Goal: Information Seeking & Learning: Learn about a topic

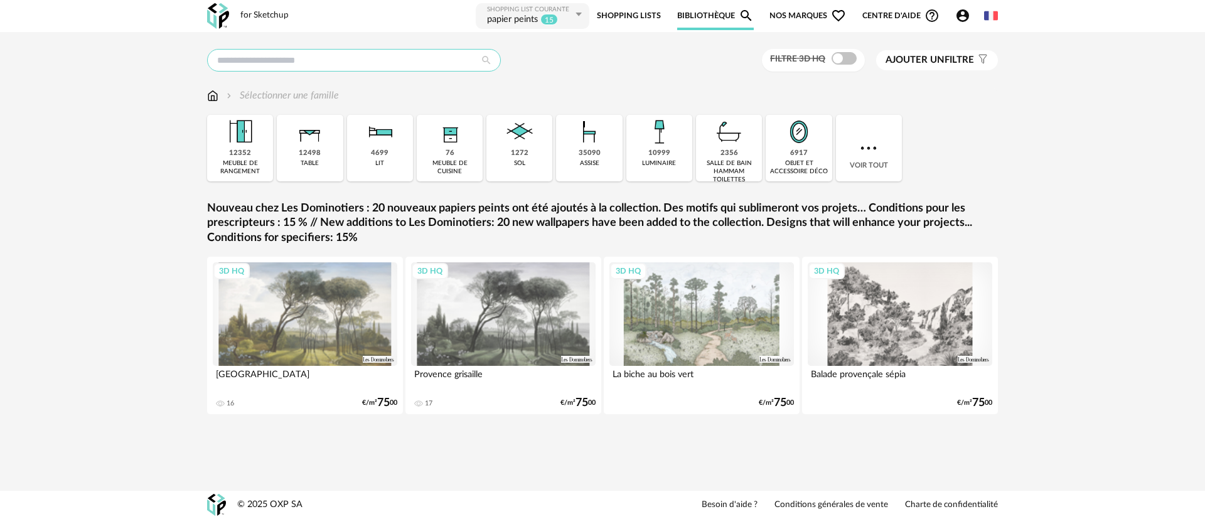
click at [283, 61] on input "text" at bounding box center [354, 60] width 294 height 23
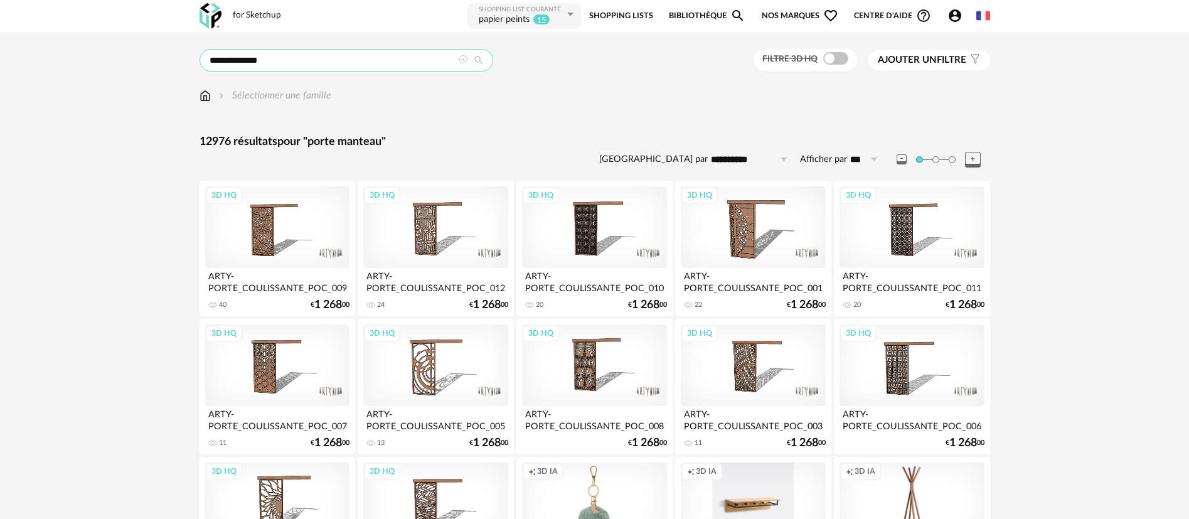
click at [232, 61] on input "**********" at bounding box center [347, 60] width 294 height 23
type input "**********"
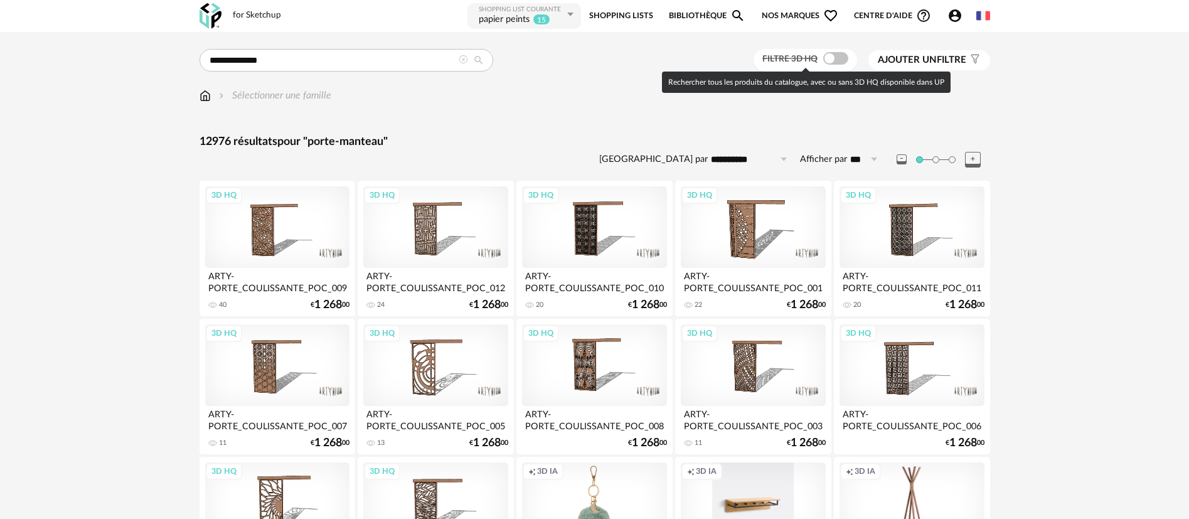
click at [826, 58] on span at bounding box center [835, 58] width 25 height 13
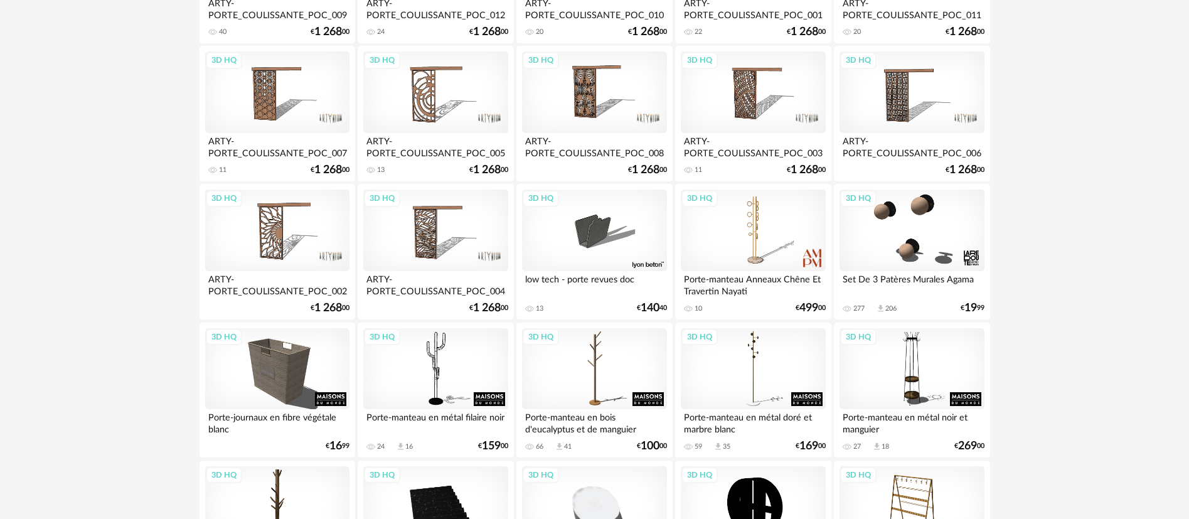
scroll to position [295, 0]
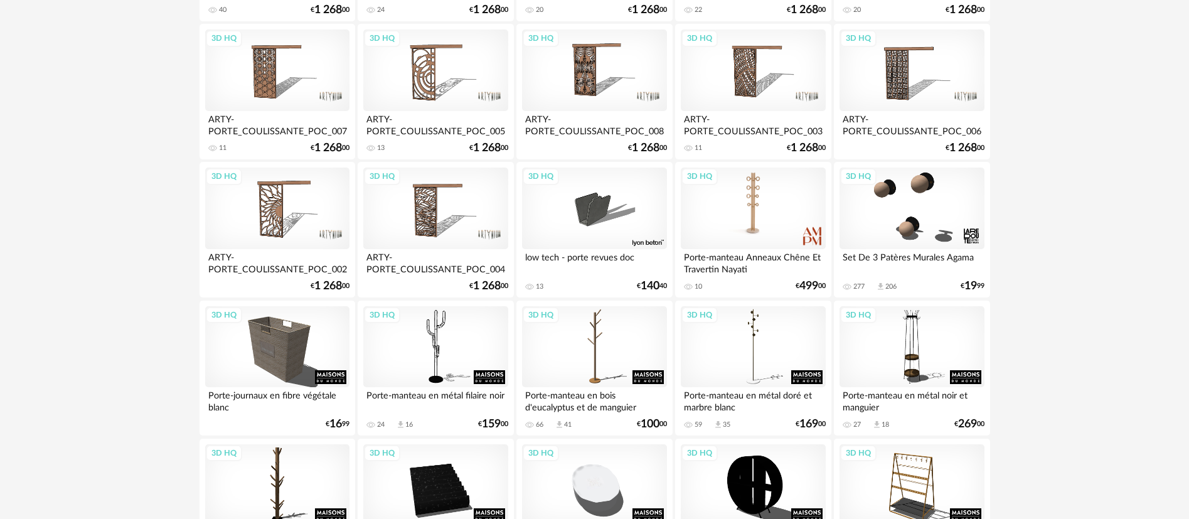
click at [754, 207] on div "3D HQ" at bounding box center [753, 209] width 144 height 82
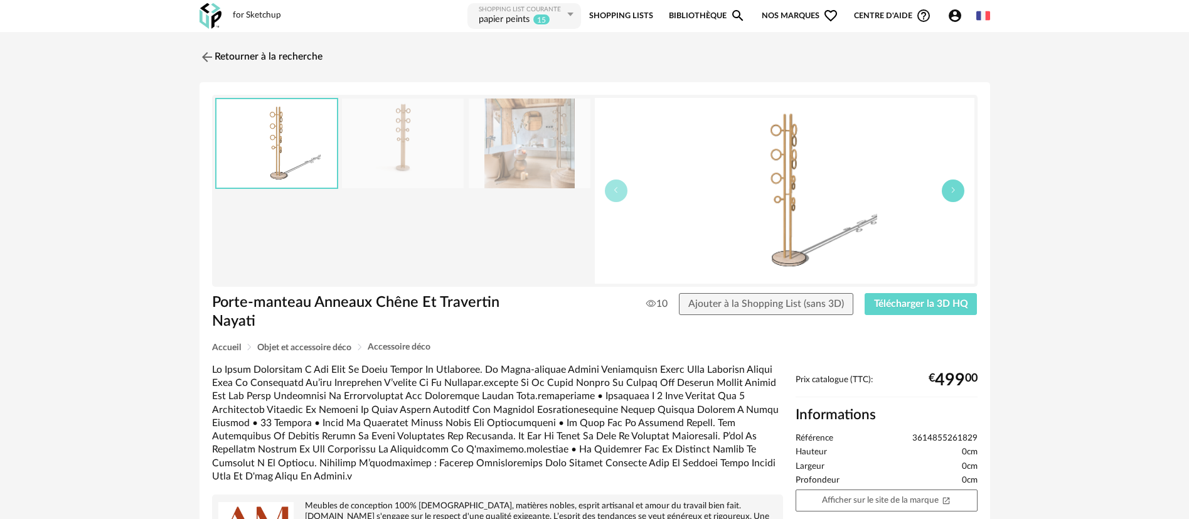
click at [953, 198] on button "button" at bounding box center [953, 190] width 23 height 23
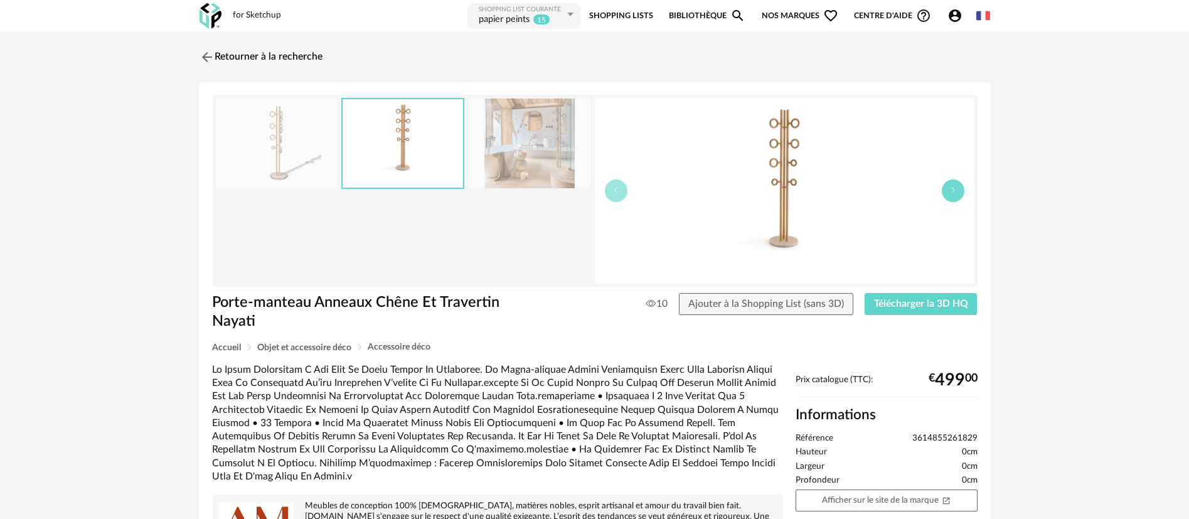
click at [953, 198] on button "button" at bounding box center [953, 190] width 23 height 23
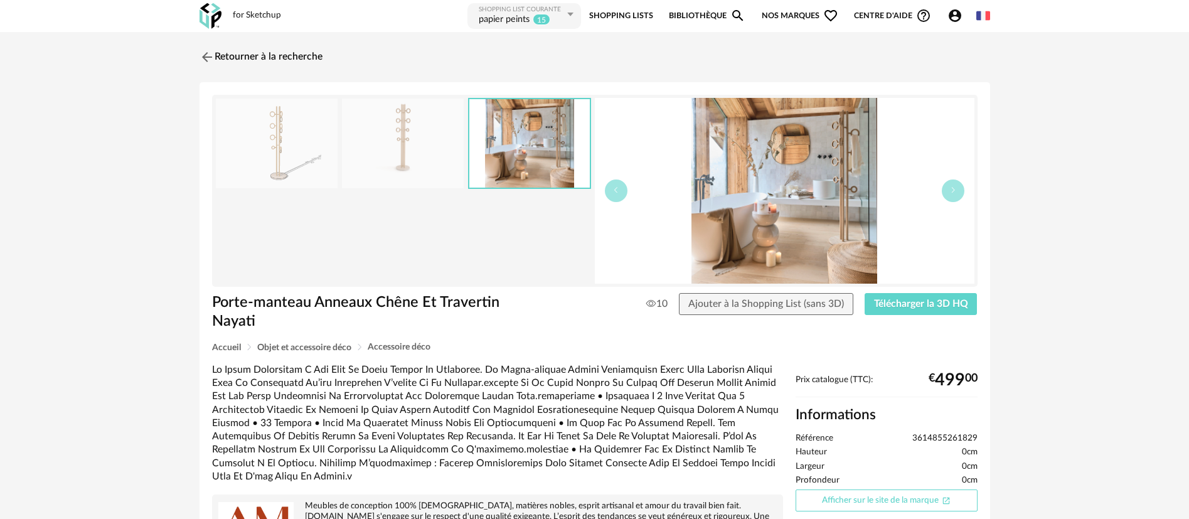
click at [833, 500] on link "Afficher sur le site de la marque Open In New icon" at bounding box center [887, 500] width 182 height 22
click at [311, 62] on link "Retourner à la recherche" at bounding box center [257, 57] width 123 height 28
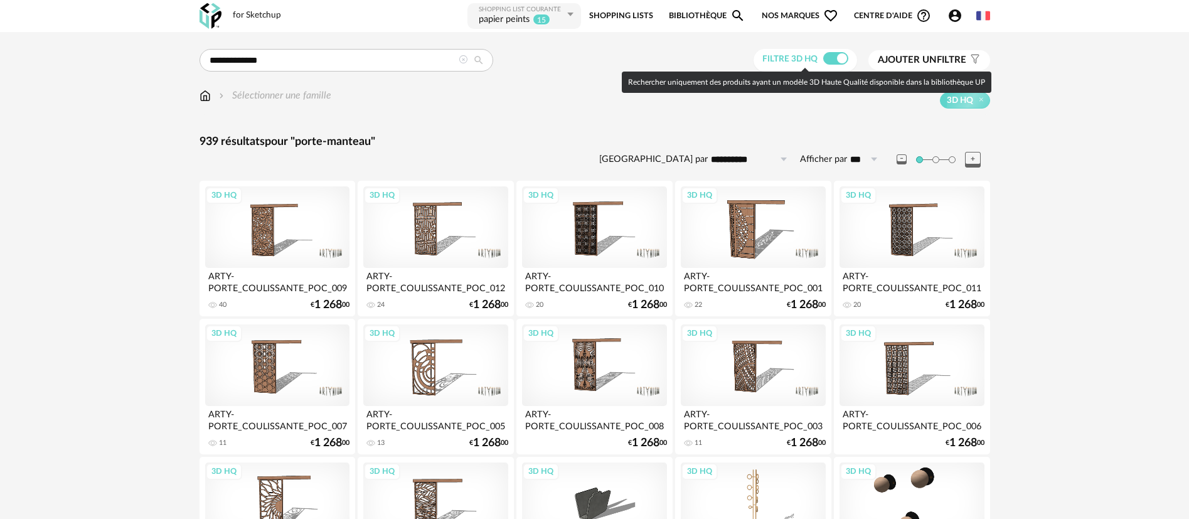
click at [840, 56] on span at bounding box center [835, 58] width 25 height 13
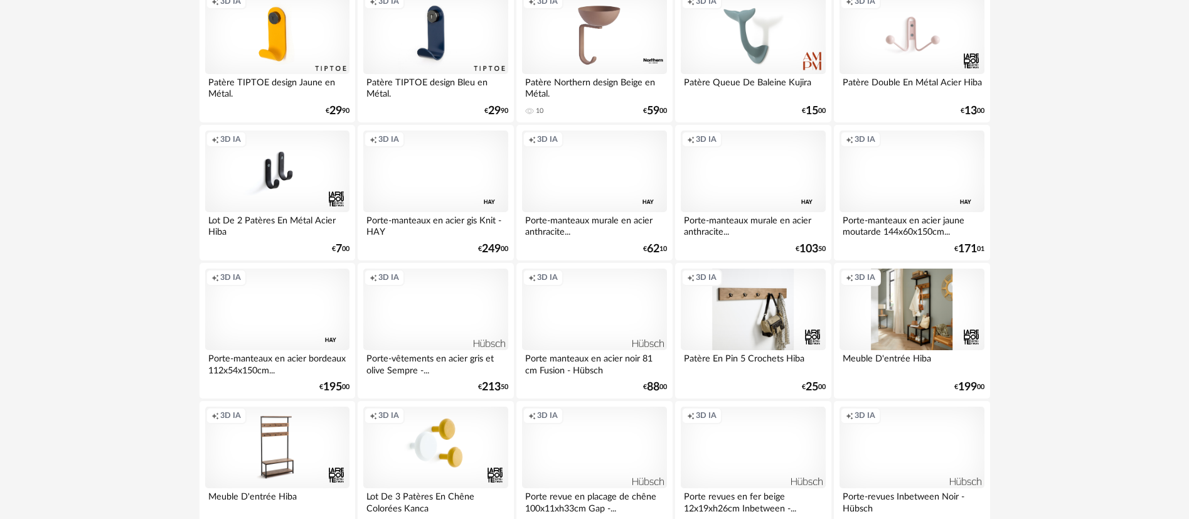
scroll to position [1310, 0]
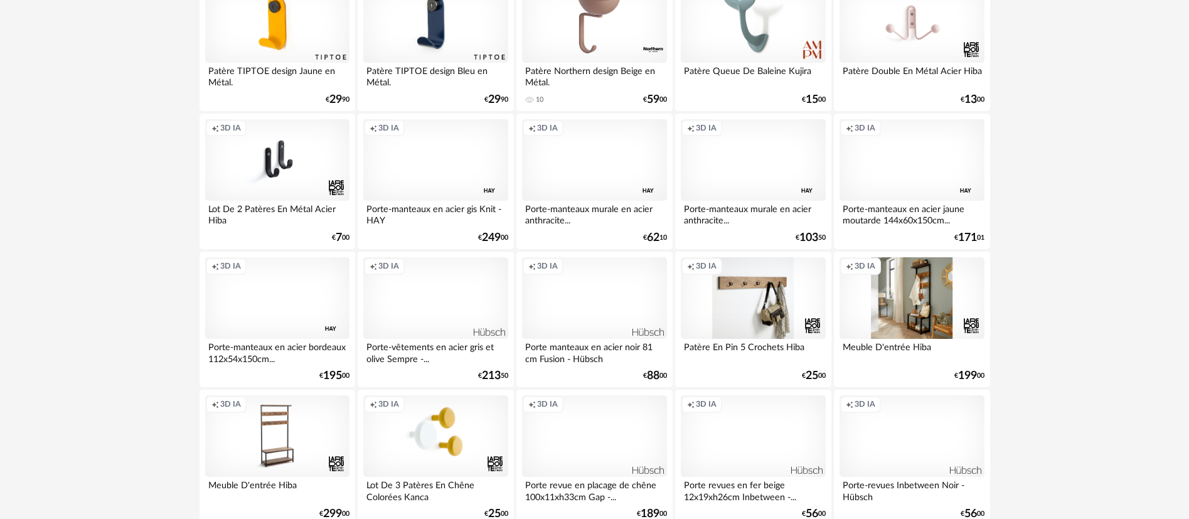
click at [270, 304] on div "Creation icon 3D IA" at bounding box center [277, 298] width 144 height 82
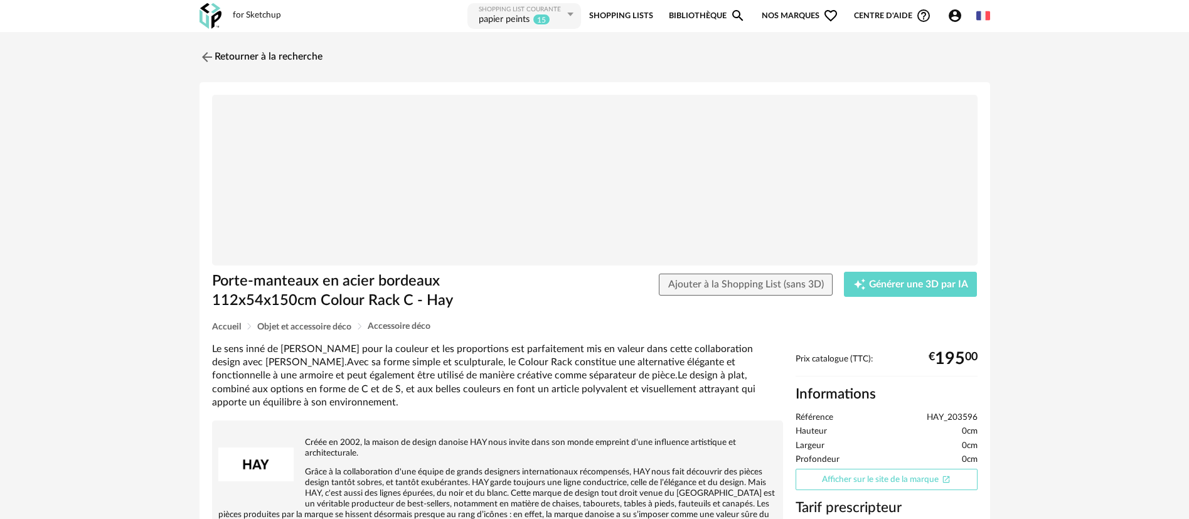
click at [859, 485] on link "Afficher sur le site de la marque Open In New icon" at bounding box center [887, 480] width 182 height 22
